Goal: Transaction & Acquisition: Purchase product/service

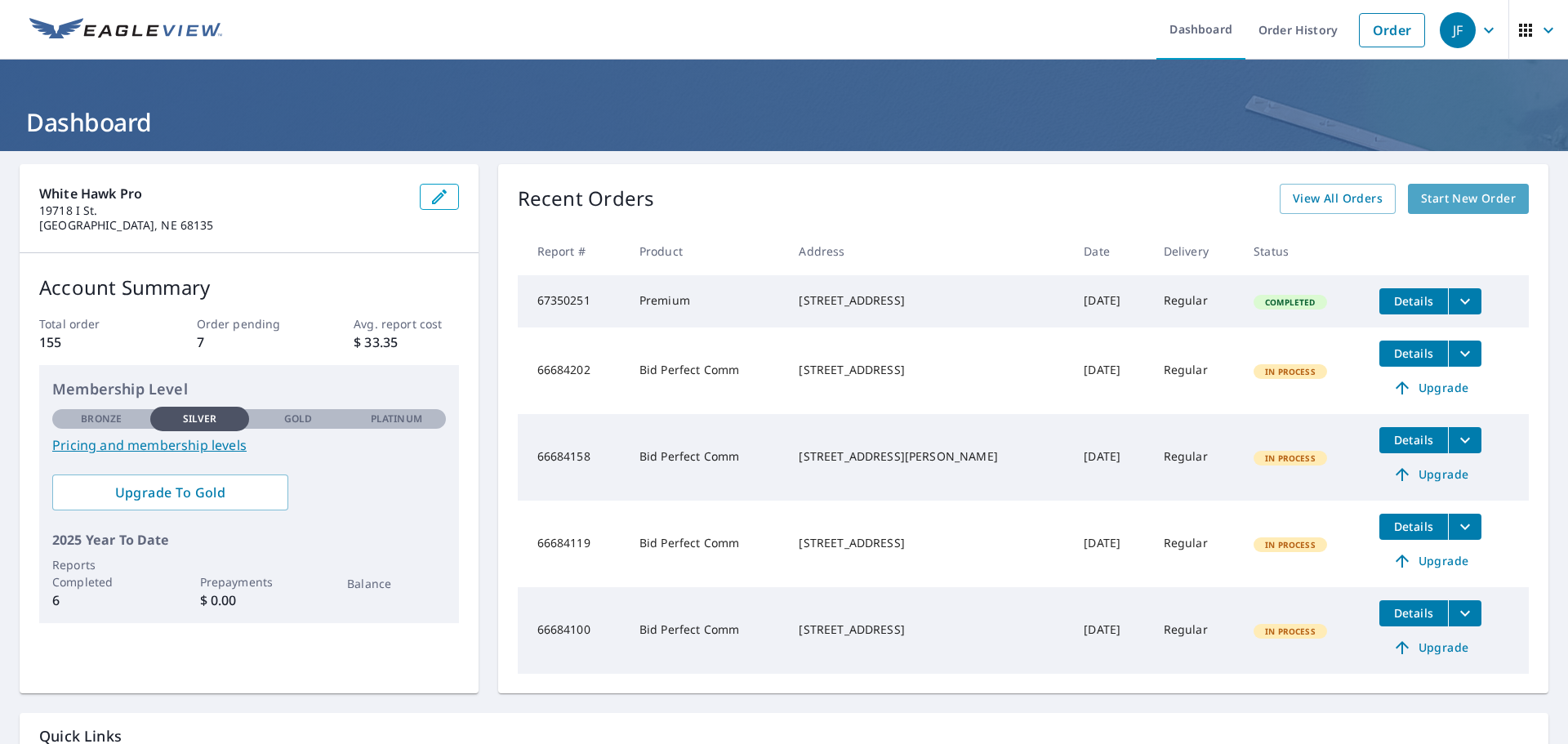
click at [1459, 191] on span "Start New Order" at bounding box center [1468, 198] width 95 height 20
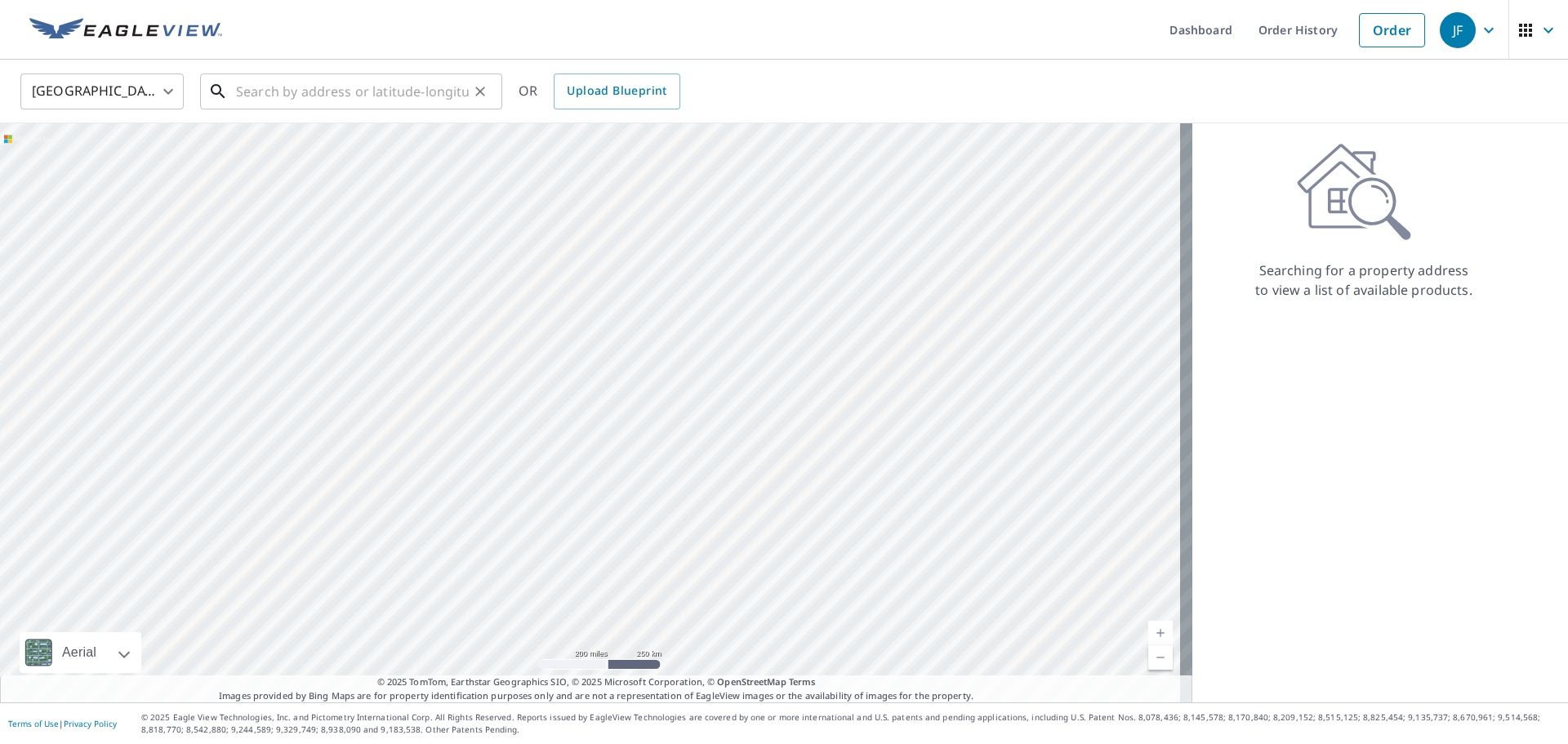
click at [400, 93] on input "text" at bounding box center [352, 91] width 233 height 46
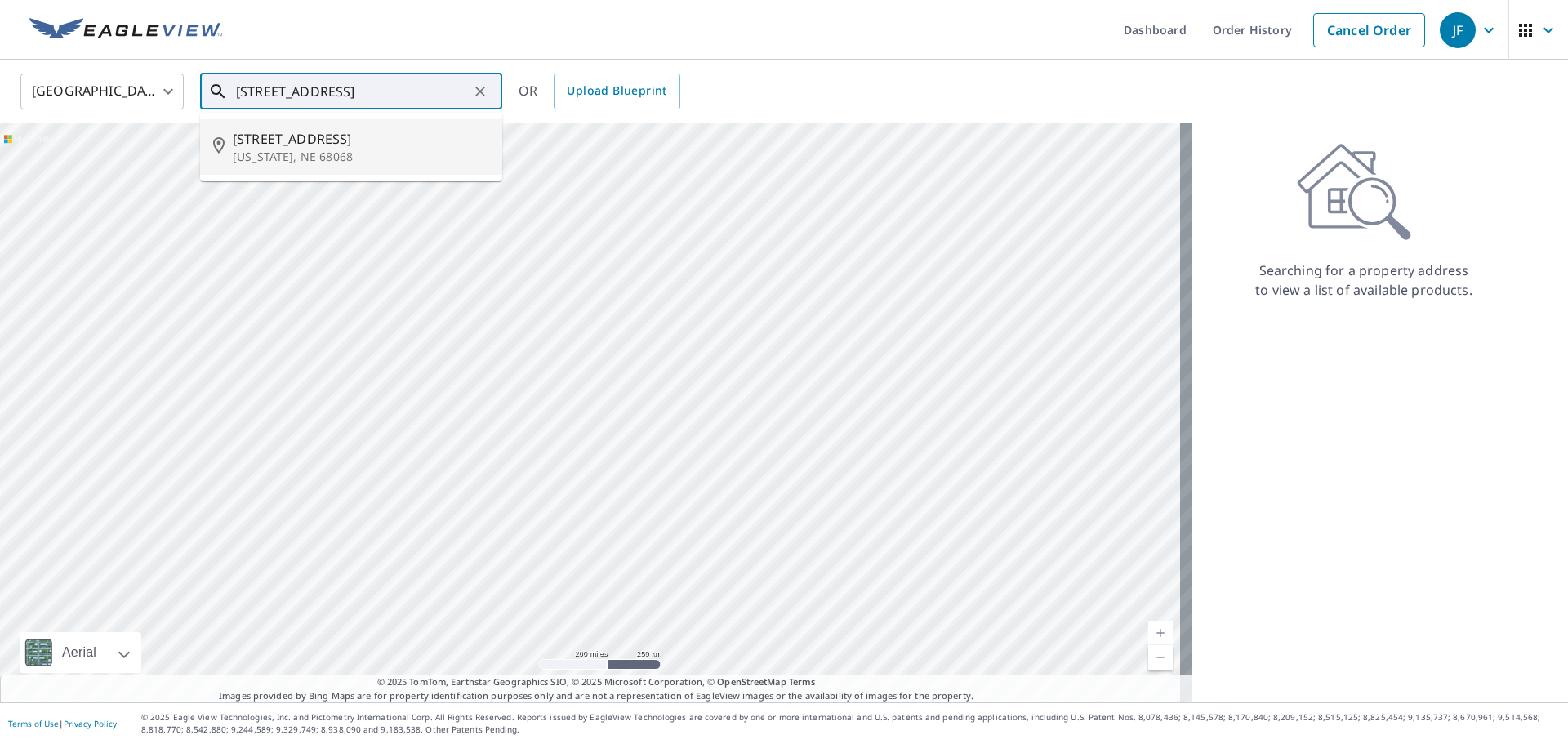
click at [340, 155] on p "[US_STATE], NE 68068" at bounding box center [361, 157] width 257 height 16
type input "[STREET_ADDRESS][US_STATE]"
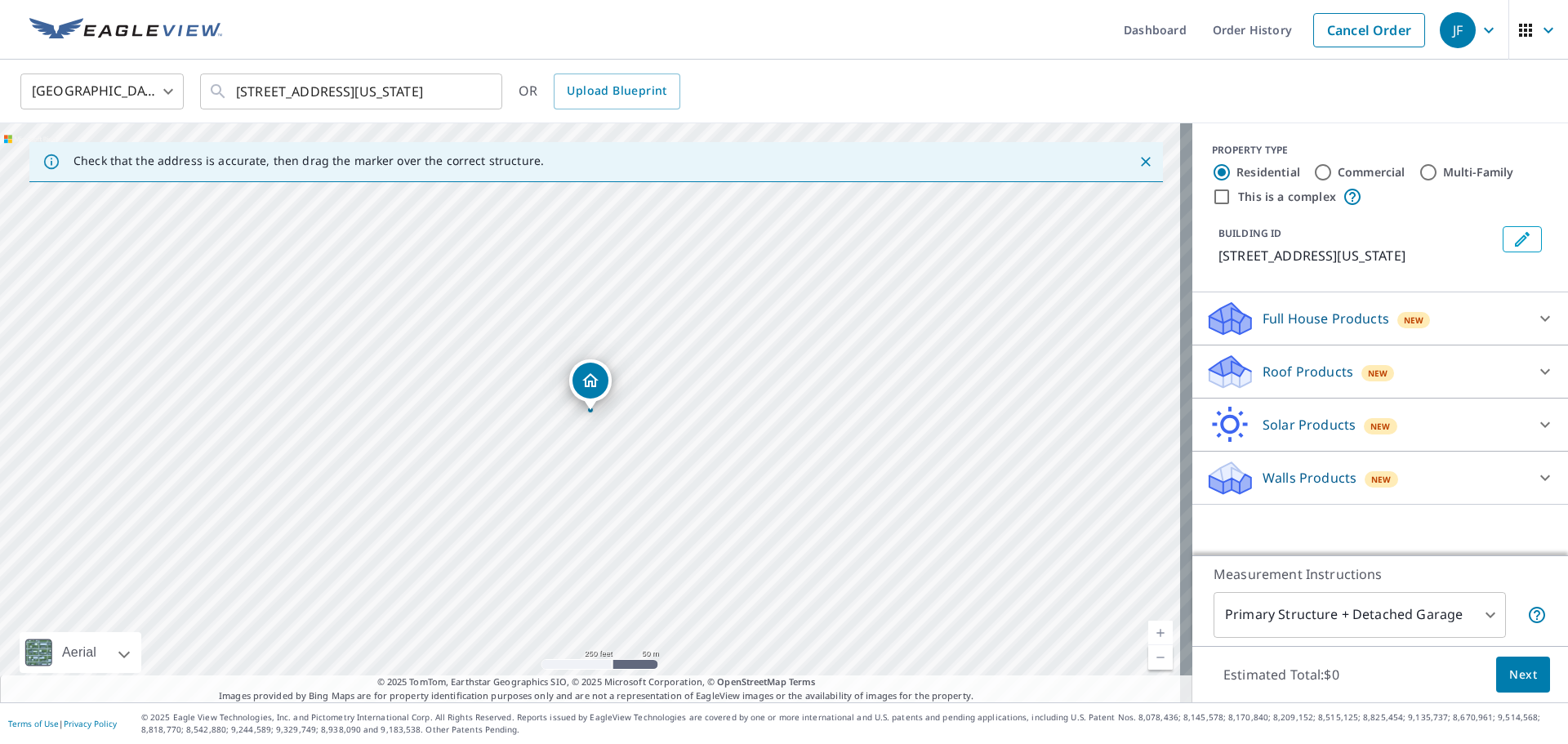
click at [1479, 628] on body "JF JF Dashboard Order History Cancel Order JF [GEOGRAPHIC_DATA] [GEOGRAPHIC_DAT…" at bounding box center [784, 372] width 1568 height 744
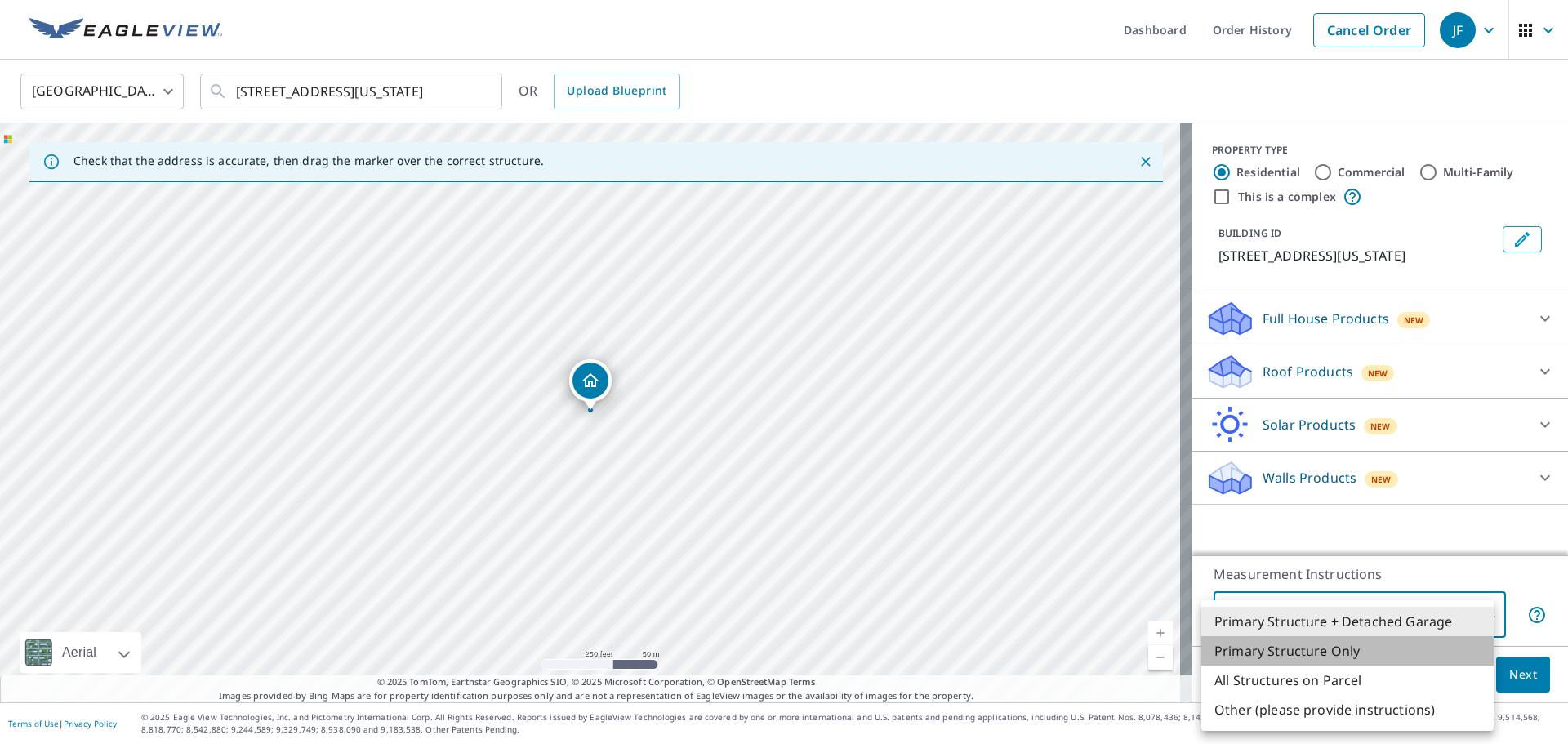
click at [1391, 649] on li "Primary Structure Only" at bounding box center [1347, 650] width 292 height 29
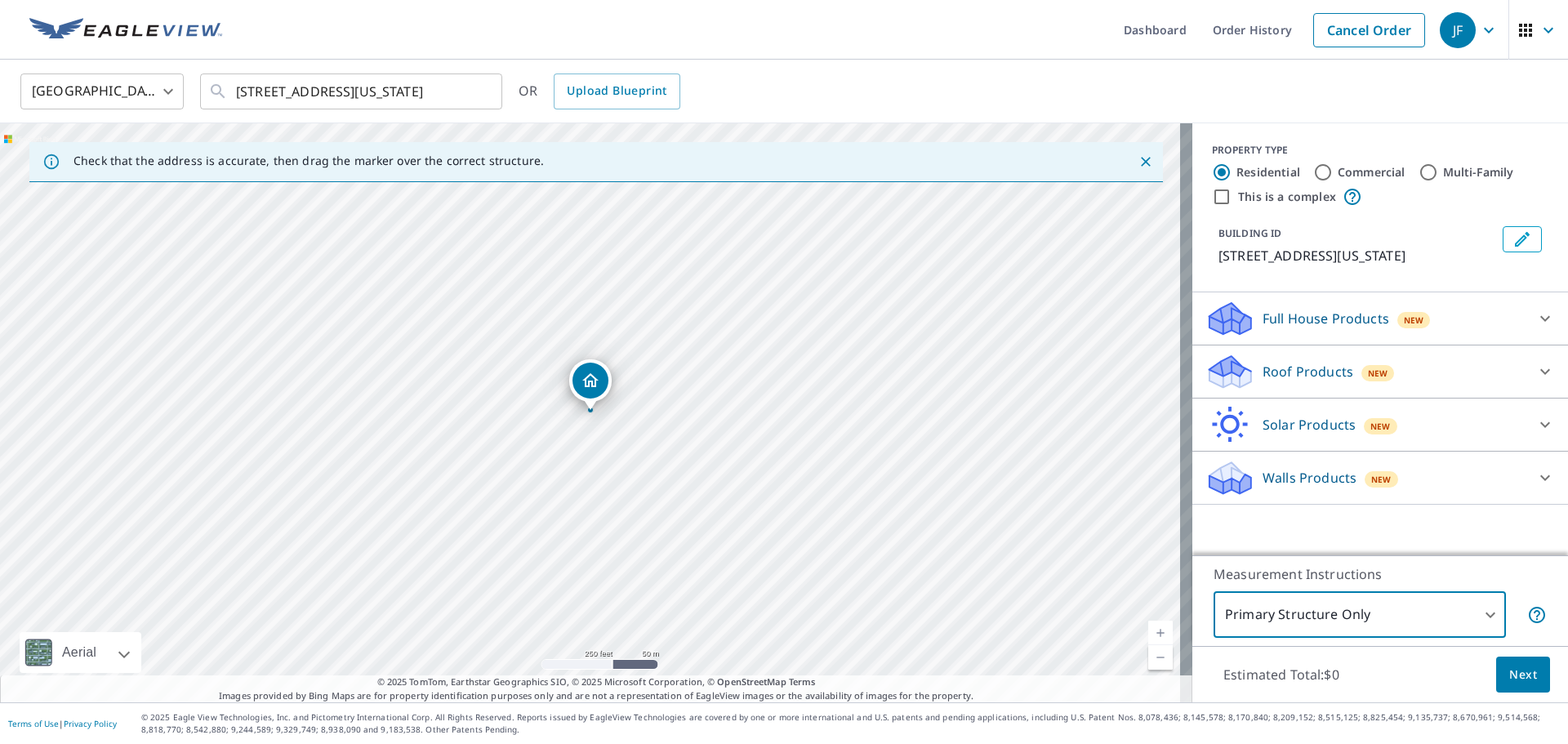
click at [1398, 615] on body "JF JF Dashboard Order History Cancel Order JF [GEOGRAPHIC_DATA] [GEOGRAPHIC_DAT…" at bounding box center [784, 372] width 1568 height 744
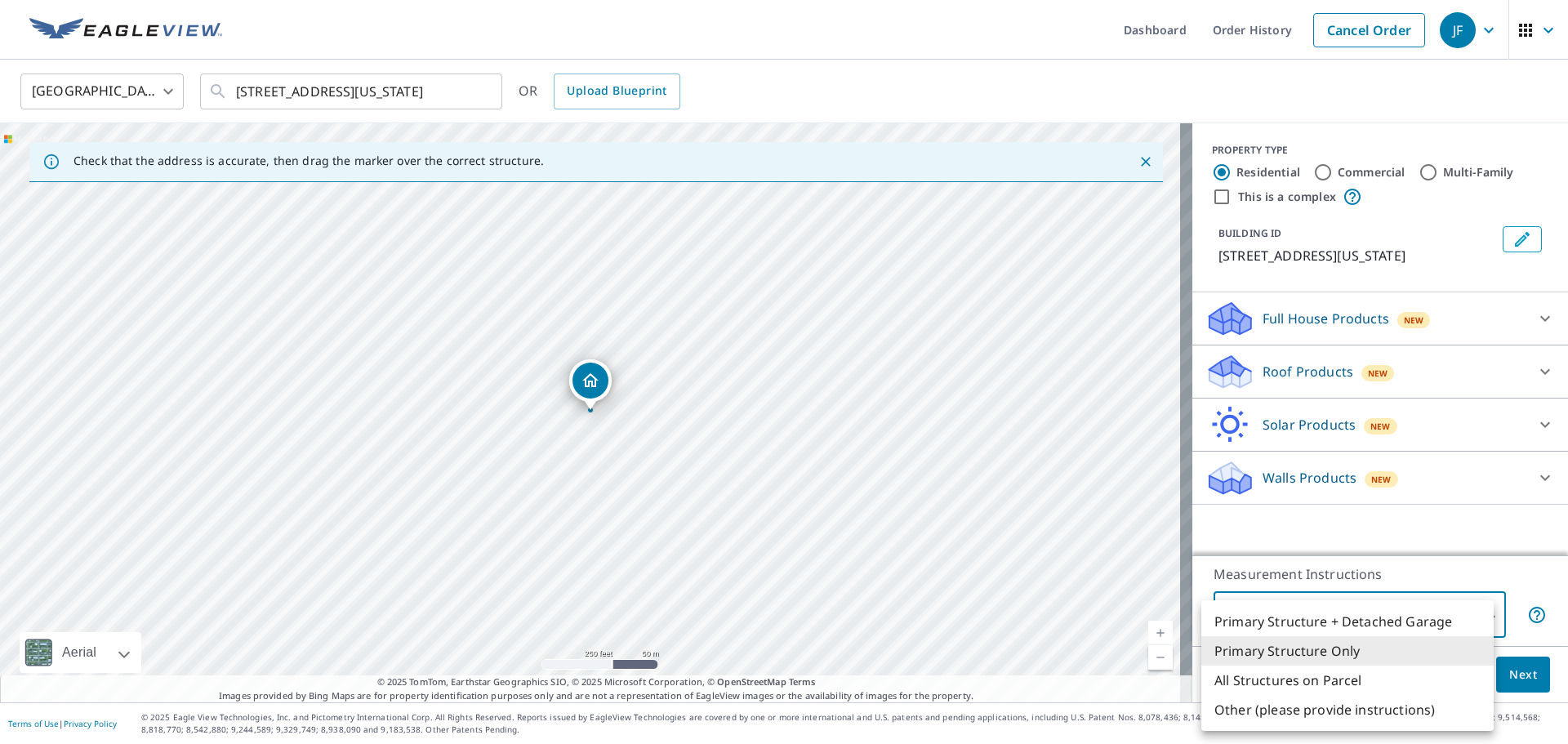
click at [1394, 623] on li "Primary Structure + Detached Garage" at bounding box center [1347, 621] width 292 height 29
type input "1"
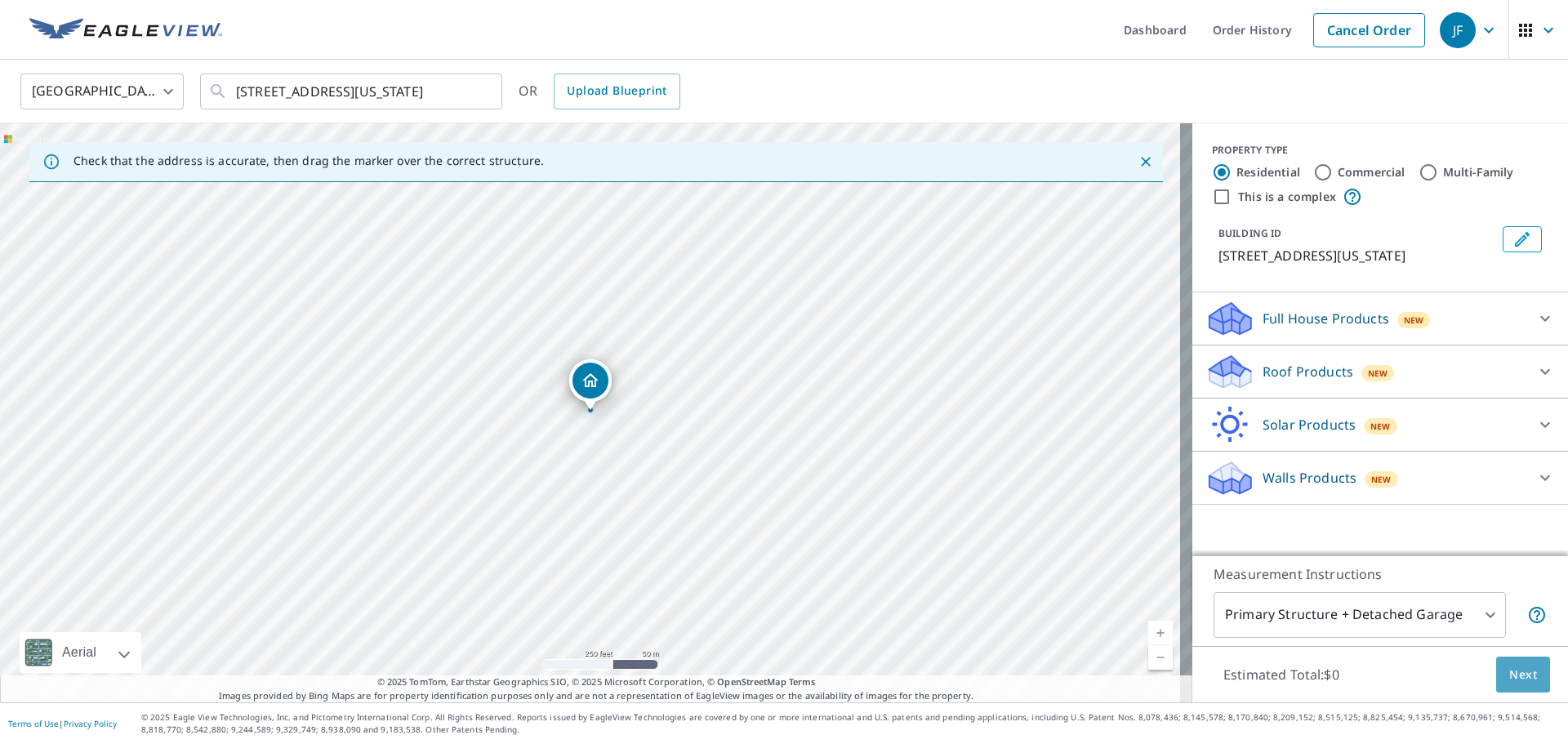
click at [1514, 670] on span "Next" at bounding box center [1523, 675] width 27 height 20
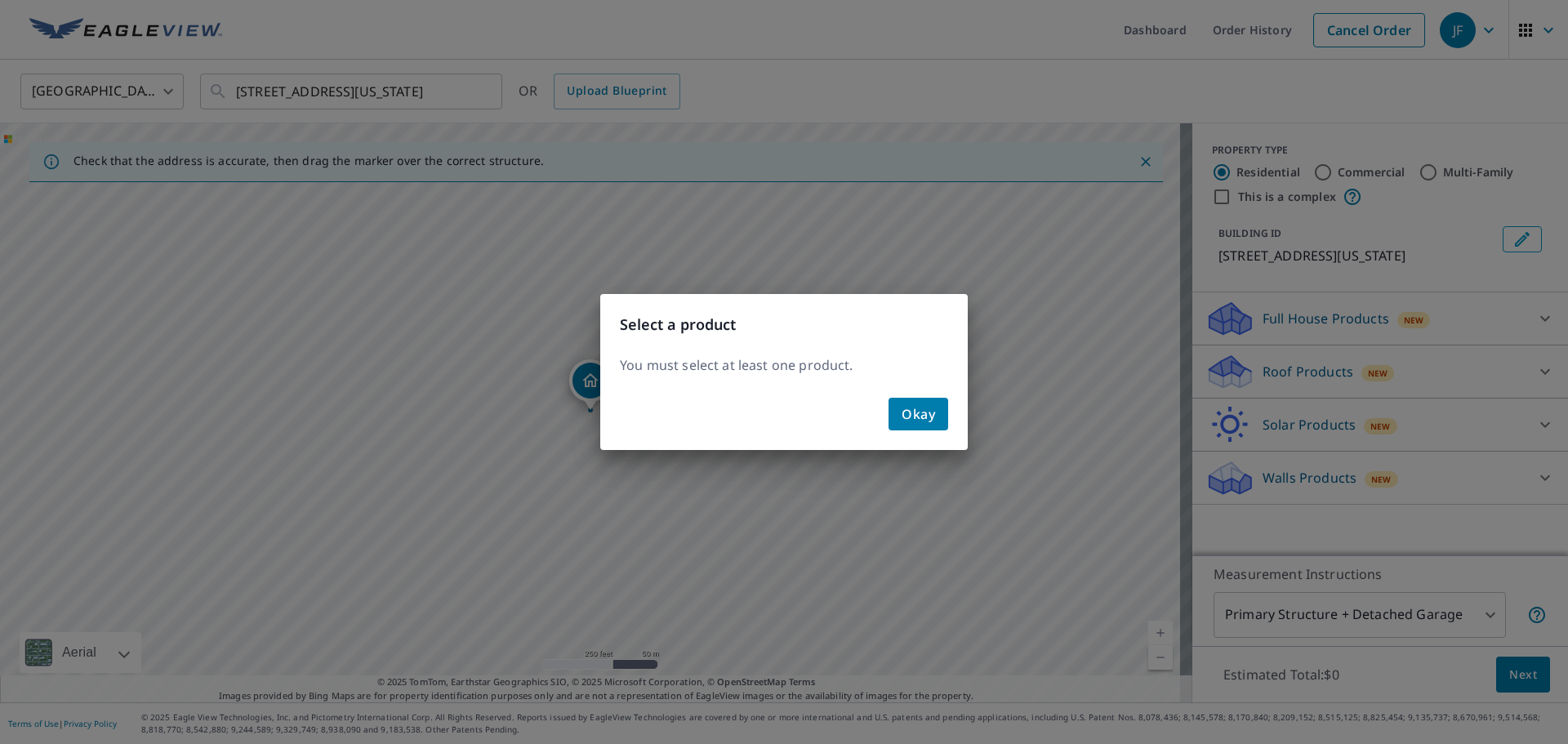
click at [937, 415] on button "Okay" at bounding box center [918, 414] width 59 height 33
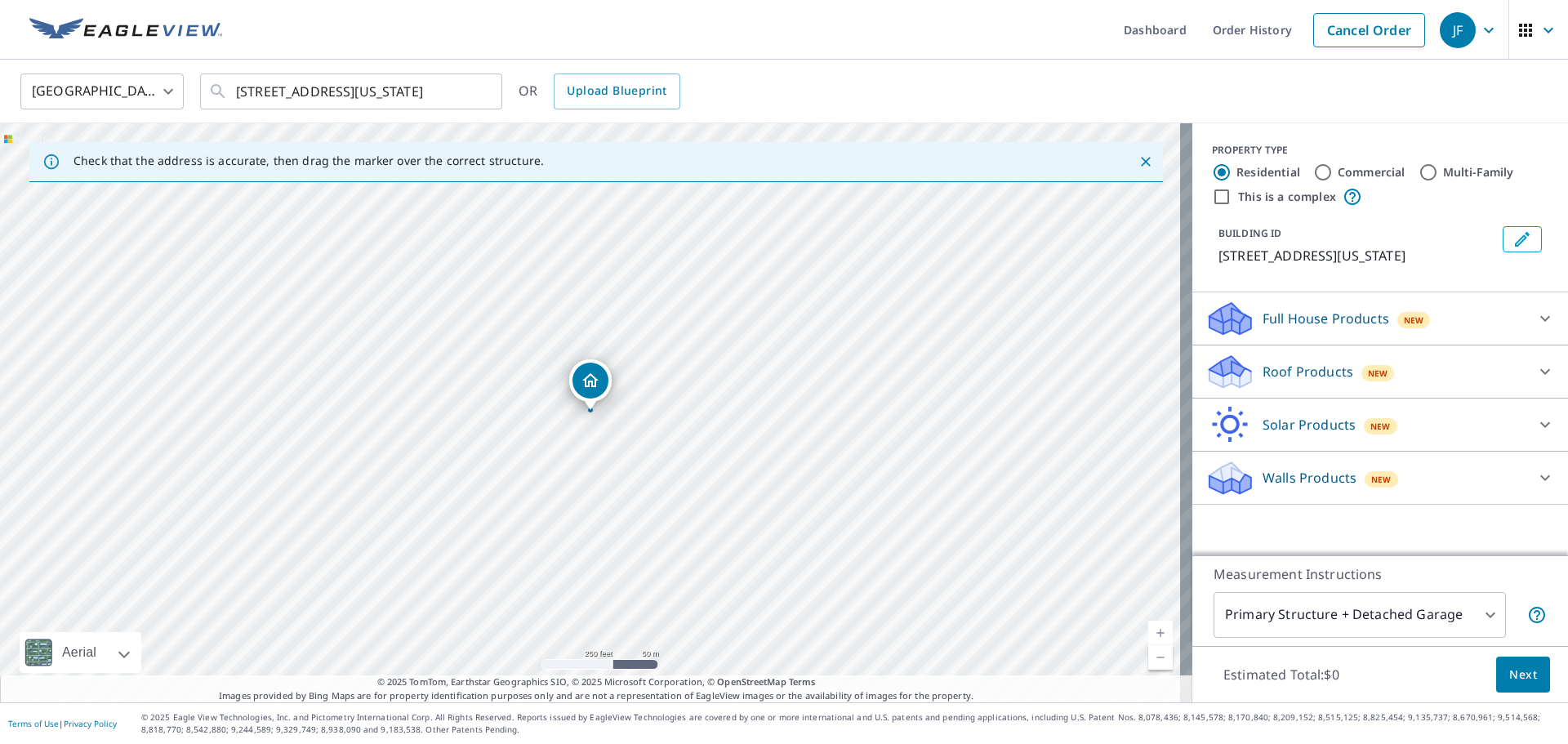
click at [1449, 338] on div "Full House Products New" at bounding box center [1365, 318] width 320 height 38
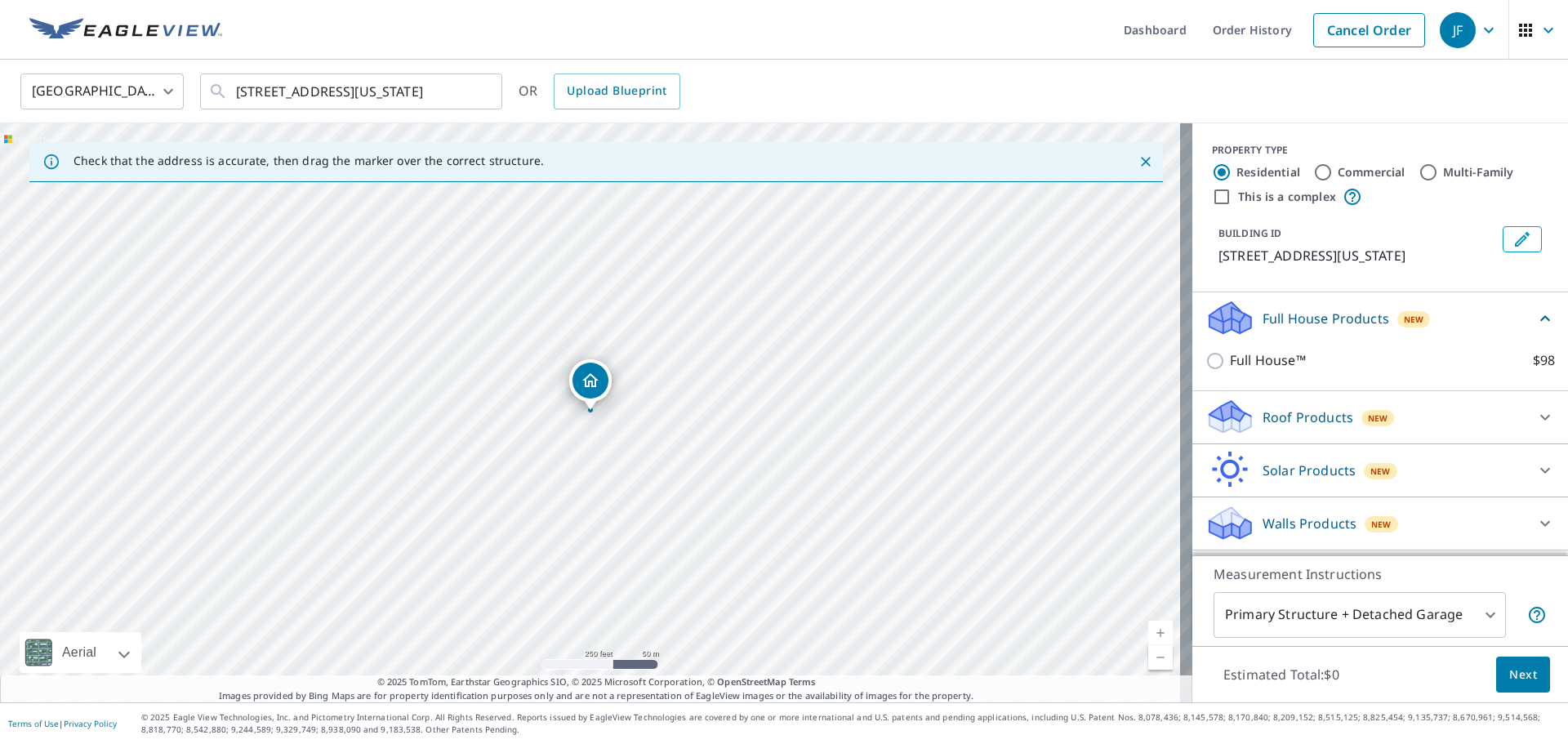
click at [1538, 429] on div at bounding box center [1545, 417] width 39 height 39
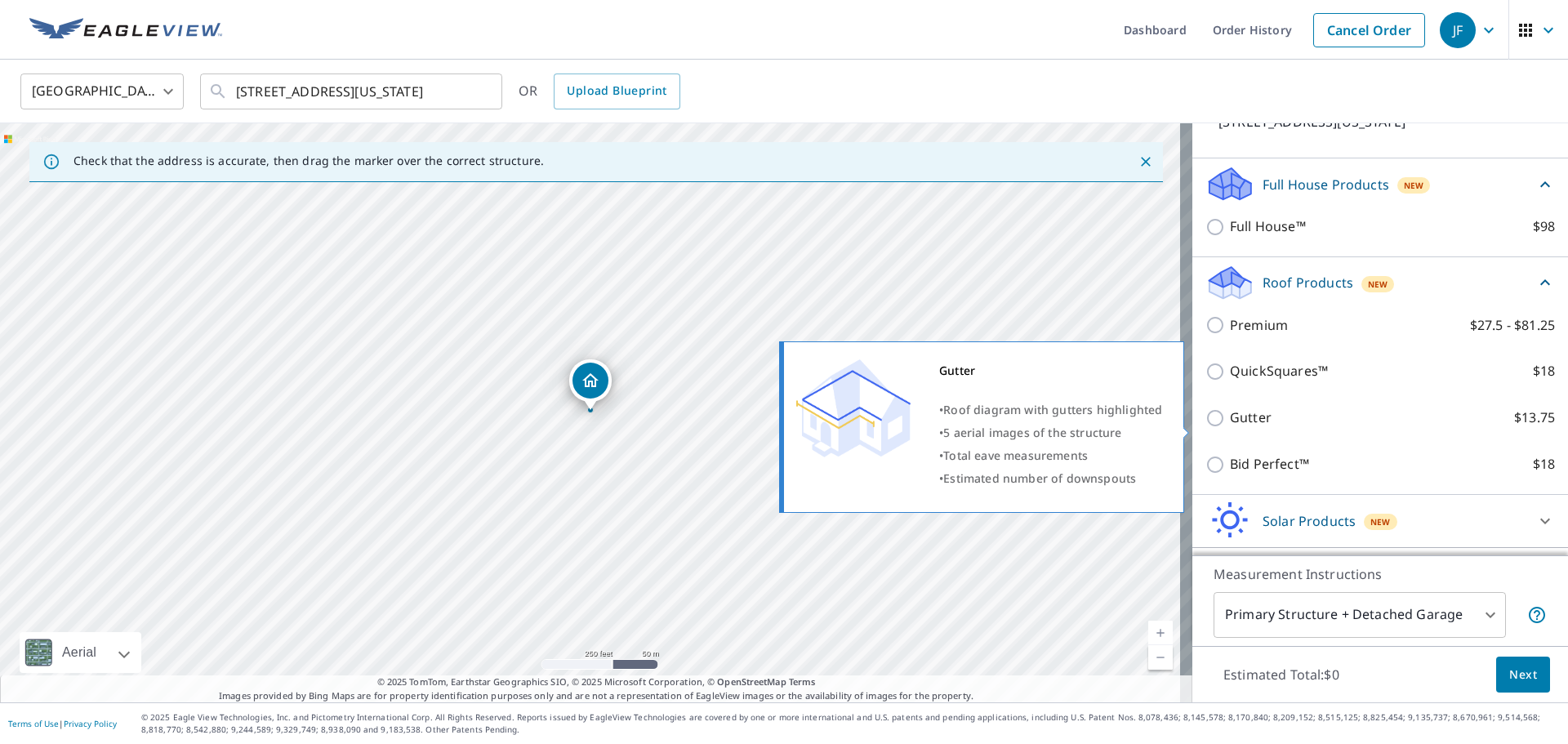
scroll to position [163, 0]
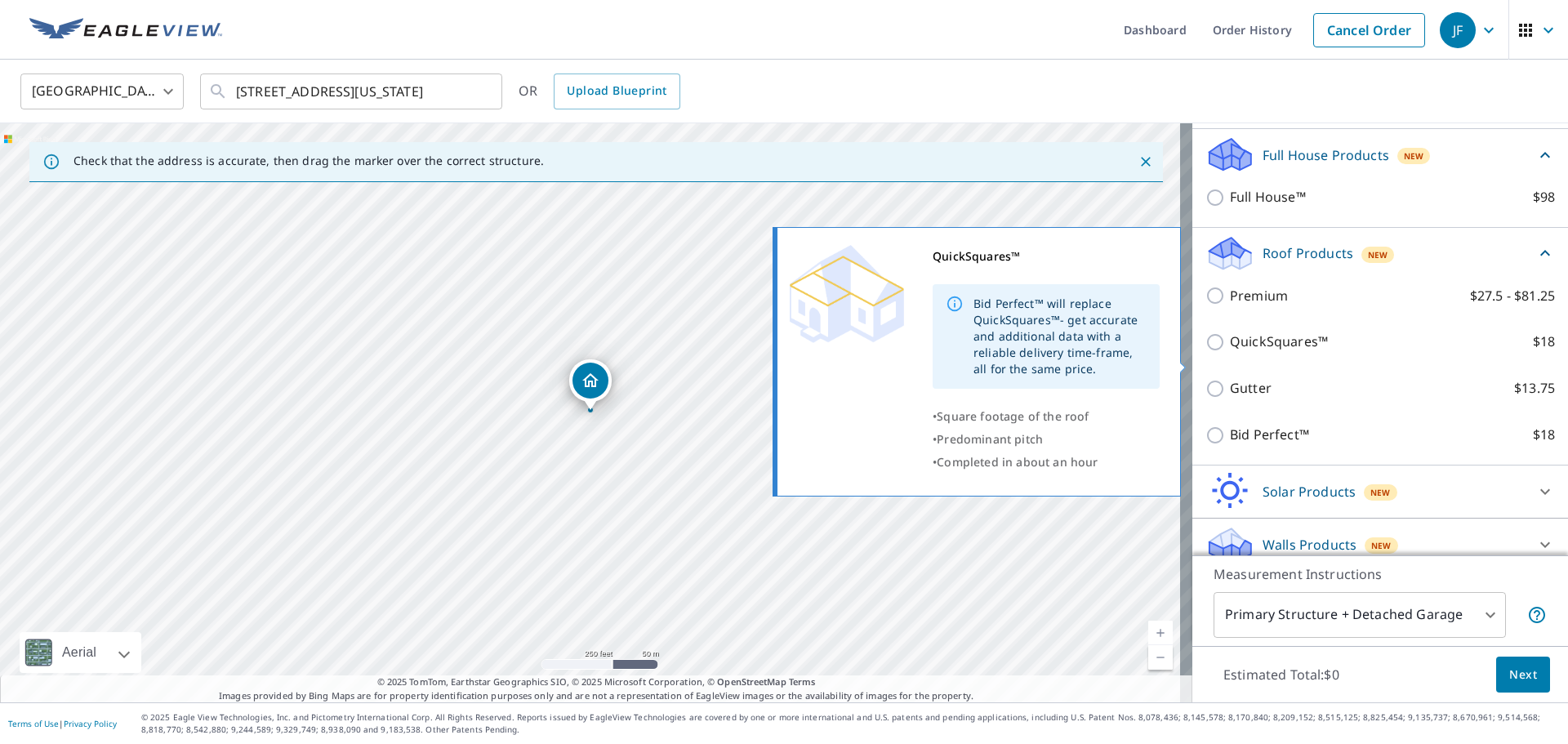
click at [1206, 352] on input "QuickSquares™ $18" at bounding box center [1218, 342] width 25 height 19
checkbox input "true"
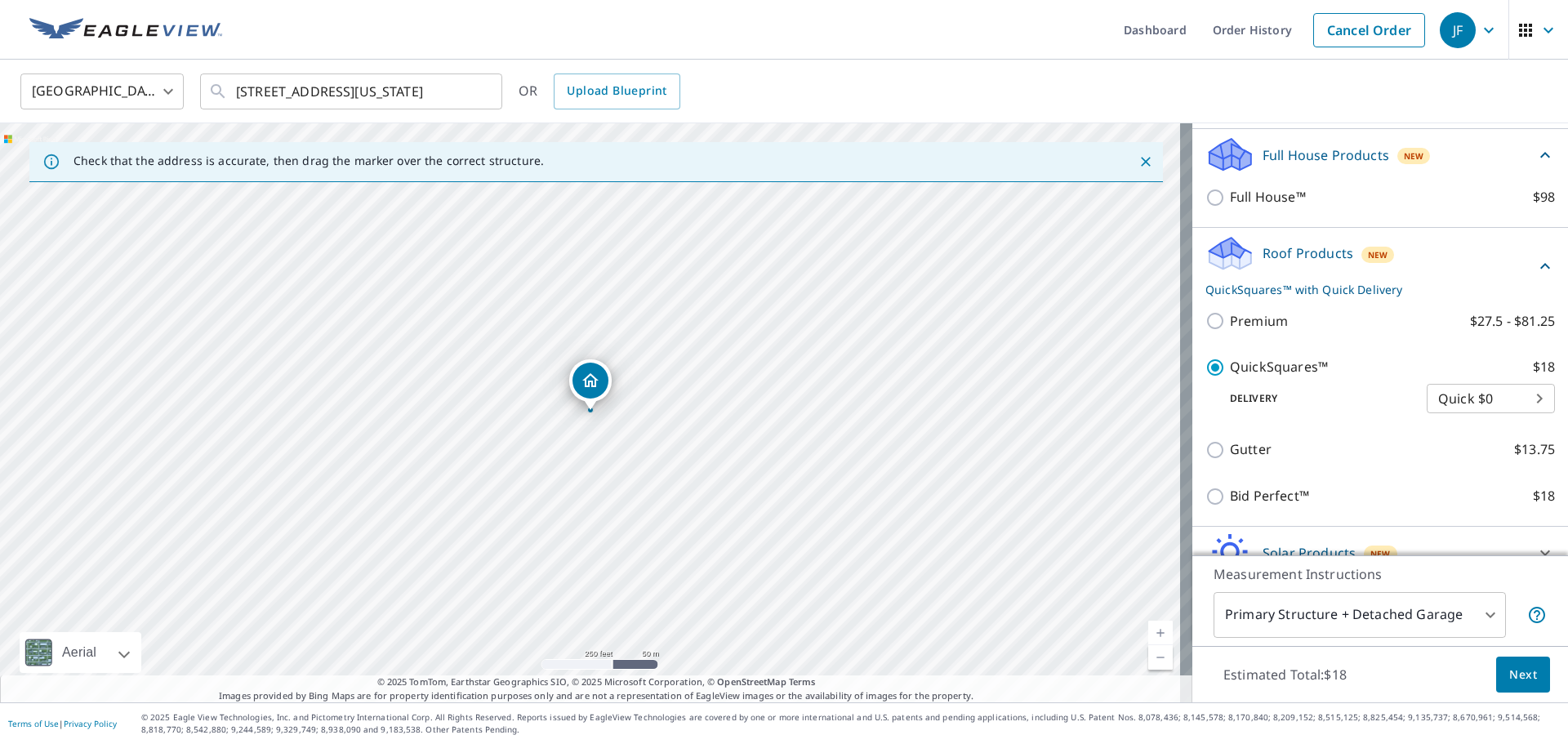
scroll to position [245, 0]
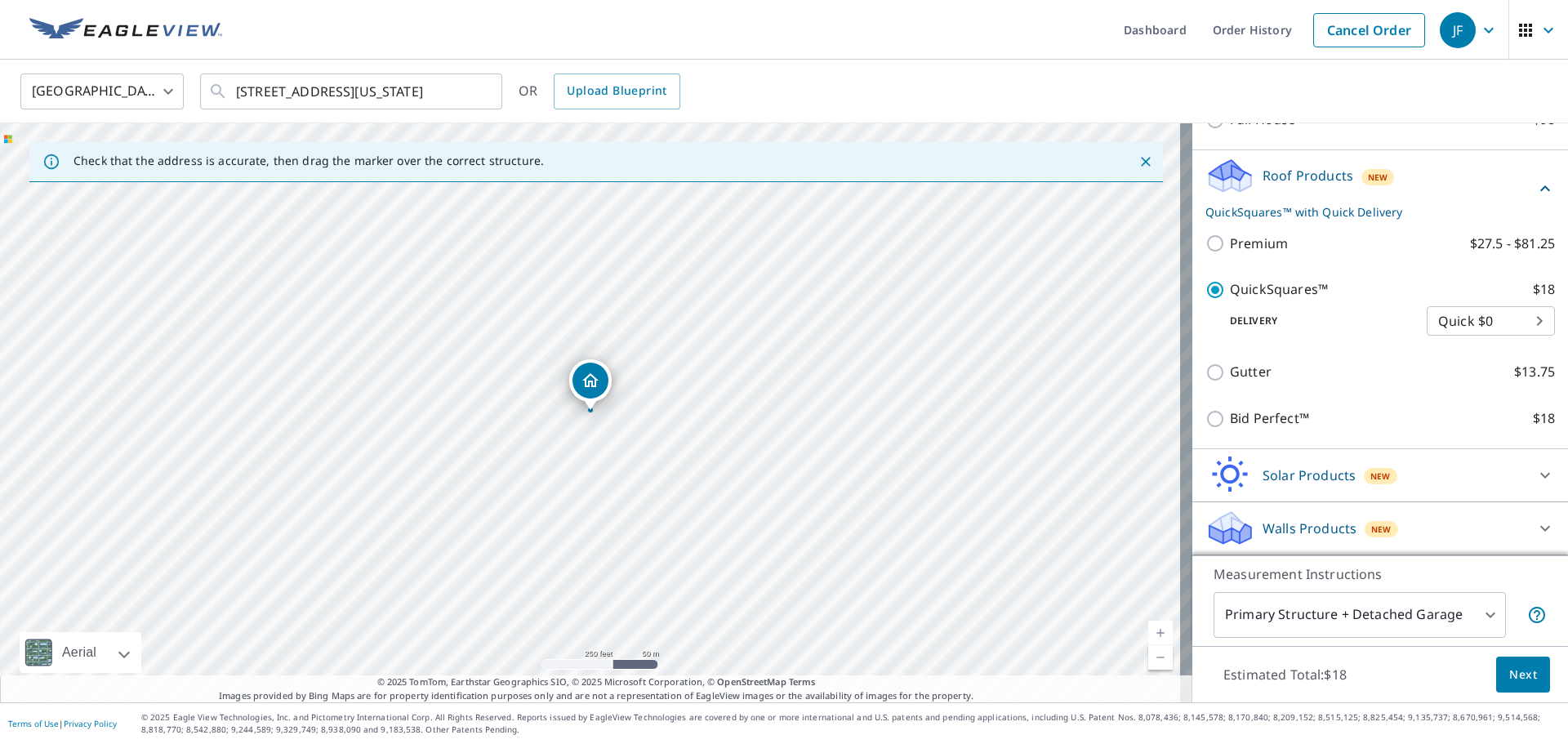
click at [1519, 669] on span "Next" at bounding box center [1523, 675] width 27 height 20
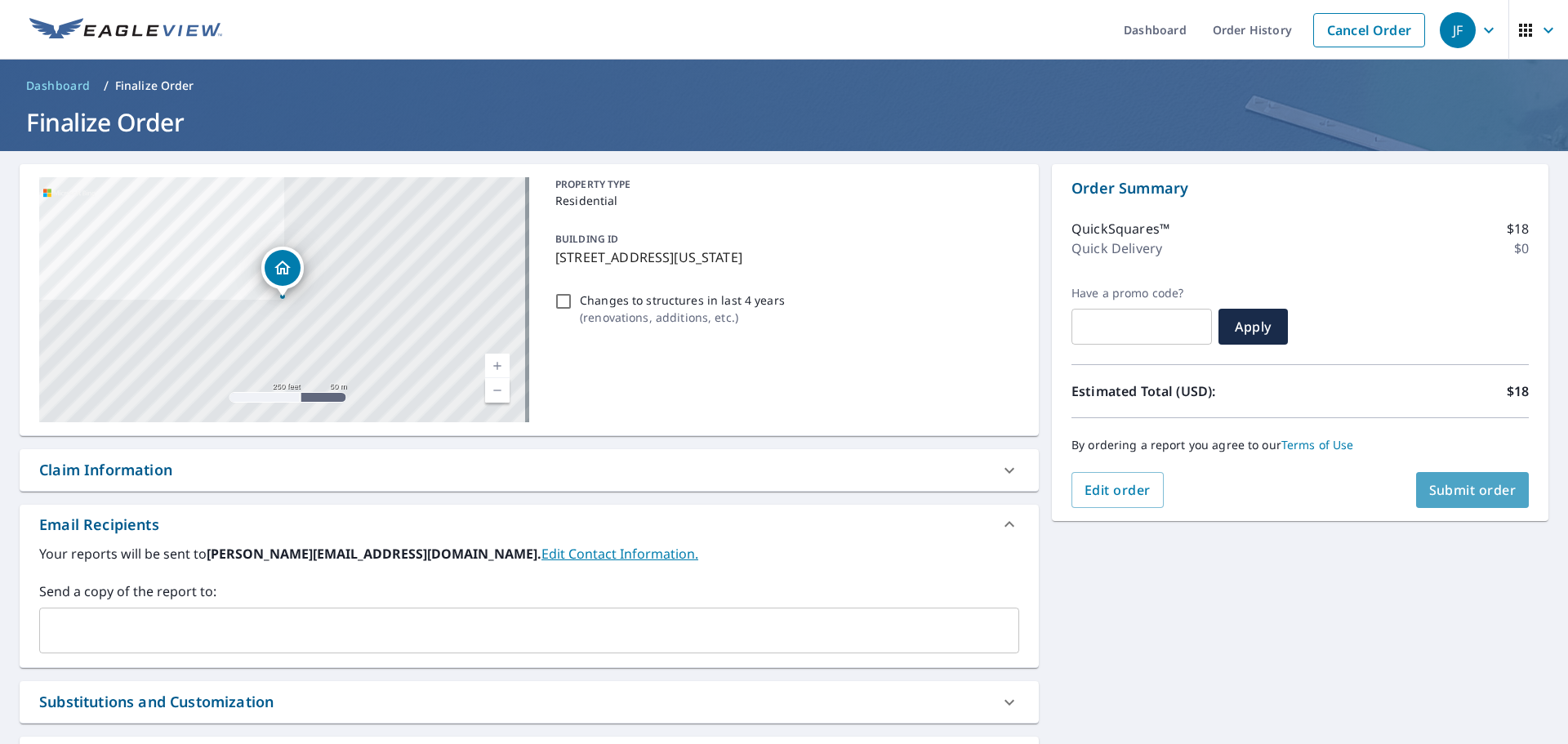
click at [1463, 494] on span "Submit order" at bounding box center [1472, 490] width 88 height 18
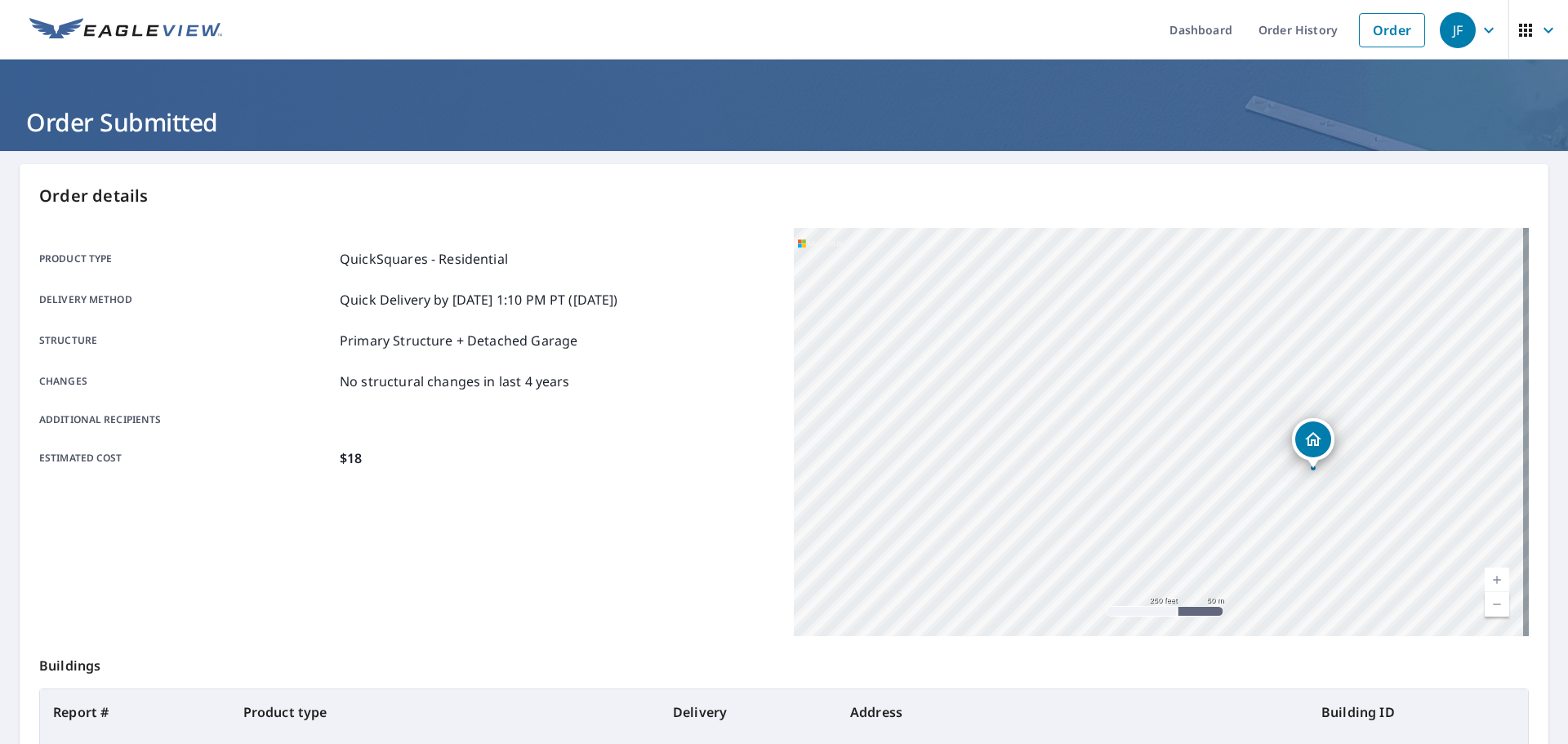
click at [91, 27] on img at bounding box center [126, 30] width 193 height 25
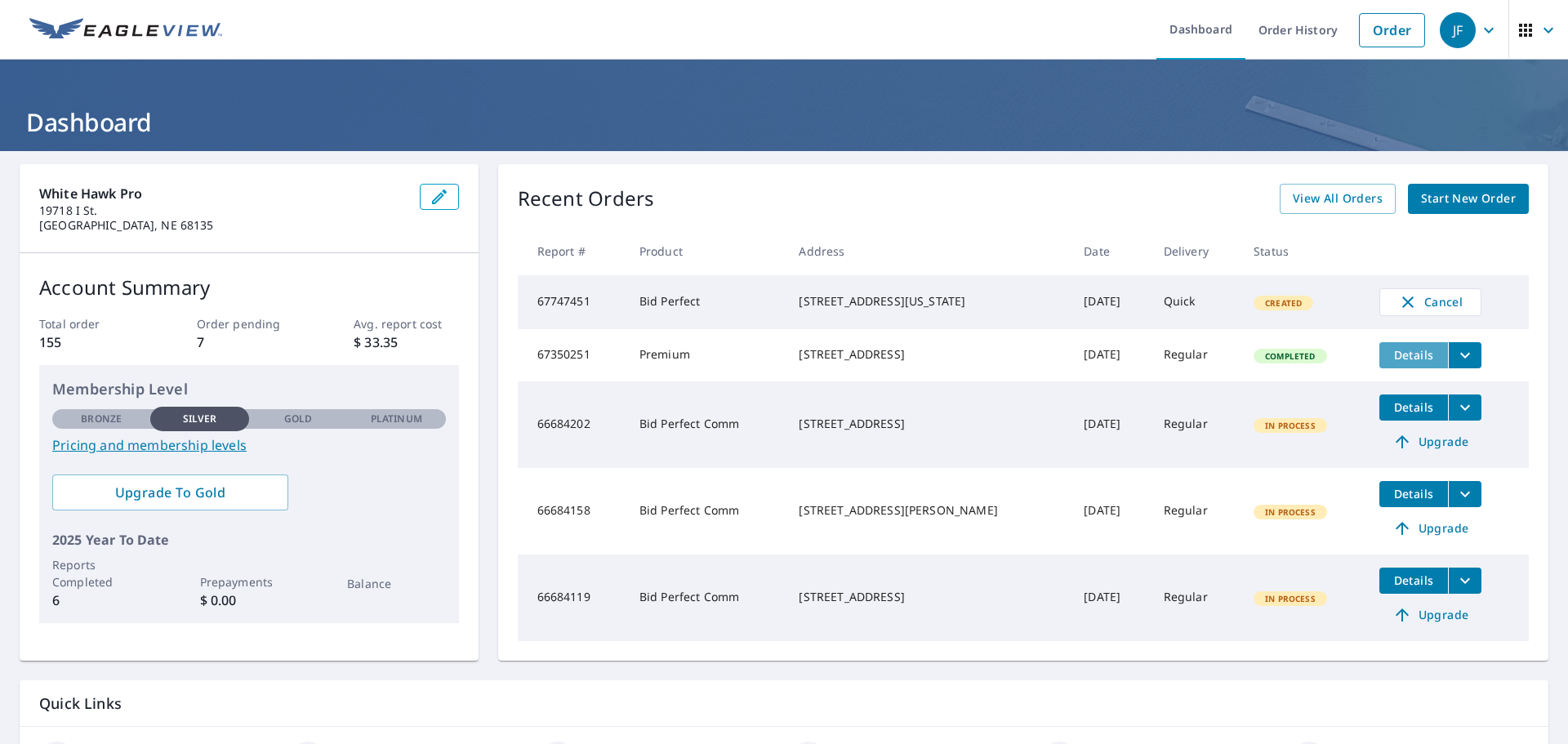
click at [1406, 361] on span "Details" at bounding box center [1413, 355] width 49 height 16
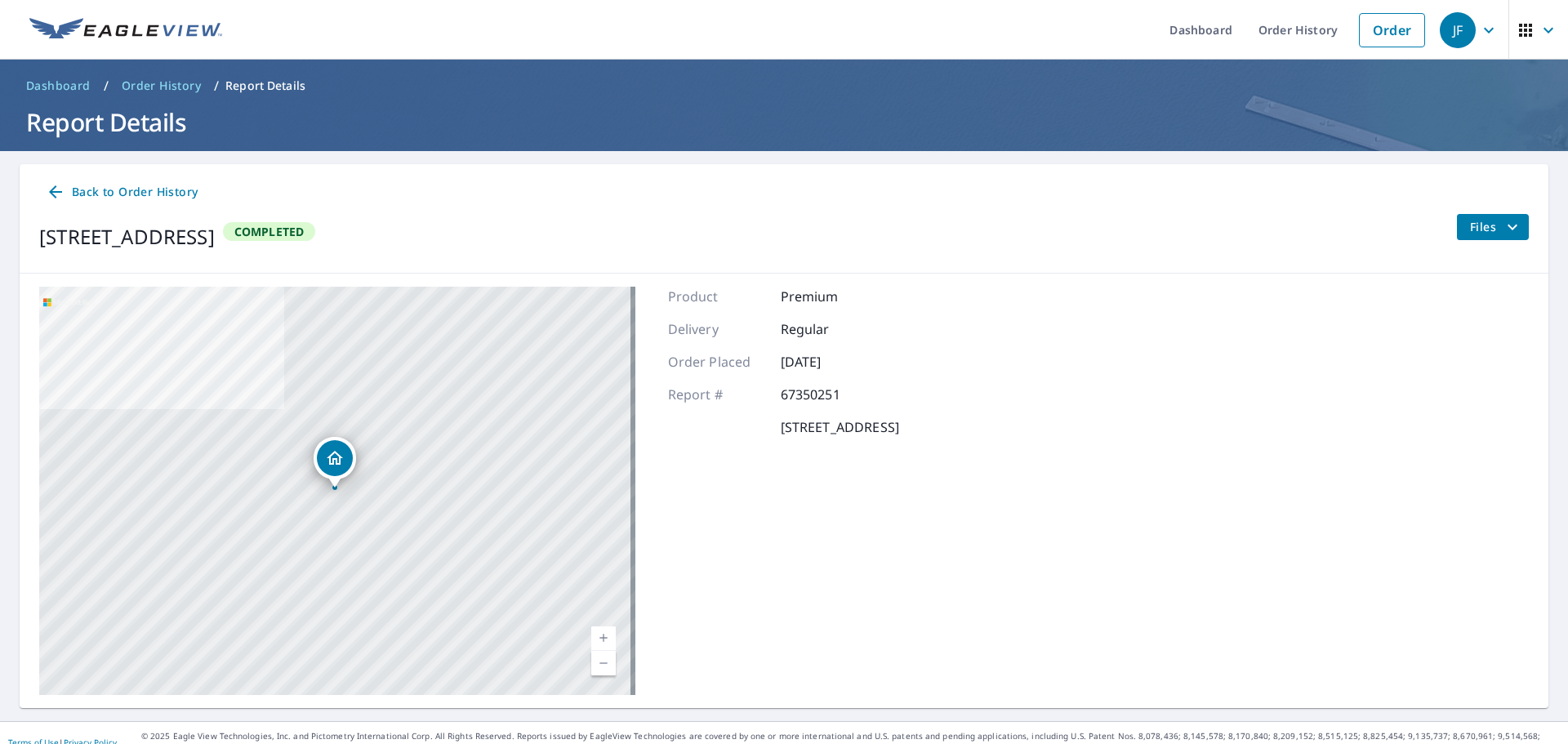
scroll to position [19, 0]
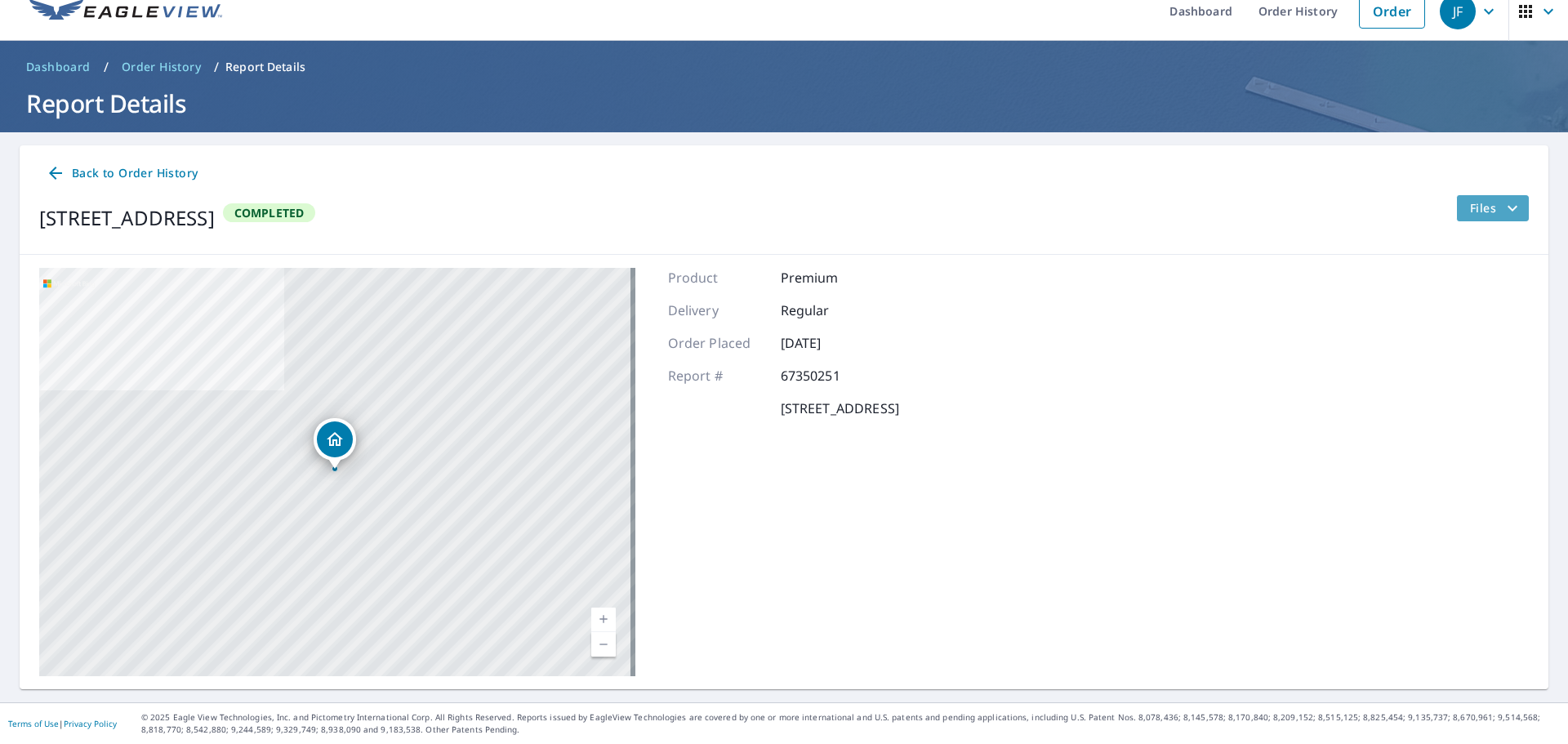
click at [1502, 214] on icon "filesDropdownBtn-67350251" at bounding box center [1512, 208] width 19 height 19
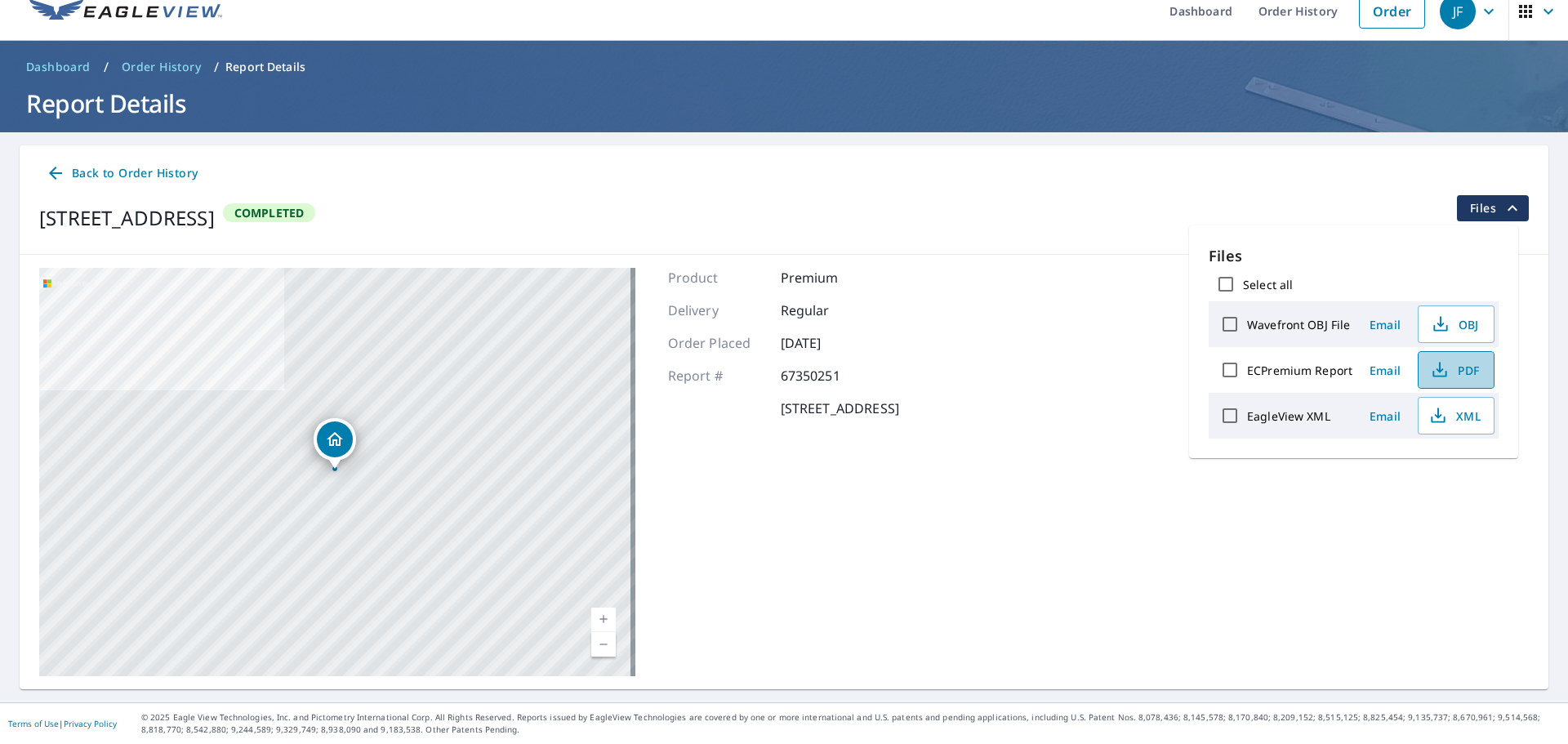
click at [1450, 372] on span "PDF" at bounding box center [1455, 370] width 52 height 19
